Goal: Information Seeking & Learning: Understand process/instructions

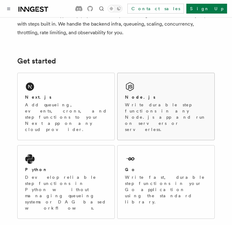
click at [145, 98] on div "Node.js" at bounding box center [166, 97] width 82 height 6
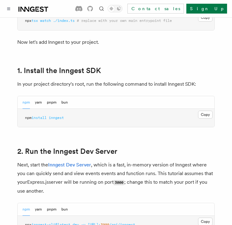
scroll to position [401, 0]
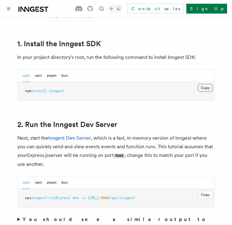
click at [204, 89] on button "Copy Copied" at bounding box center [205, 88] width 14 height 8
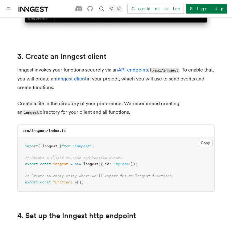
scroll to position [770, 0]
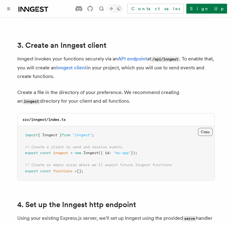
click at [208, 128] on button "Copy Copied" at bounding box center [205, 132] width 14 height 8
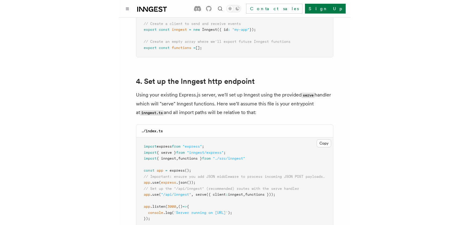
scroll to position [924, 0]
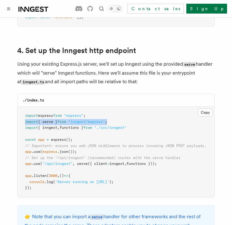
drag, startPoint x: 115, startPoint y: 115, endPoint x: 20, endPoint y: 115, distance: 95.2
click at [20, 115] on pre "import express from "express" ; import { serve } from "inngest/express" ; impor…" at bounding box center [116, 152] width 197 height 91
copy span "import { serve } from "inngest/express" ;"
click at [78, 123] on pre "import express from "express" ; import { serve } from "inngest/express" ; impor…" at bounding box center [116, 152] width 197 height 91
